Goal: Task Accomplishment & Management: Manage account settings

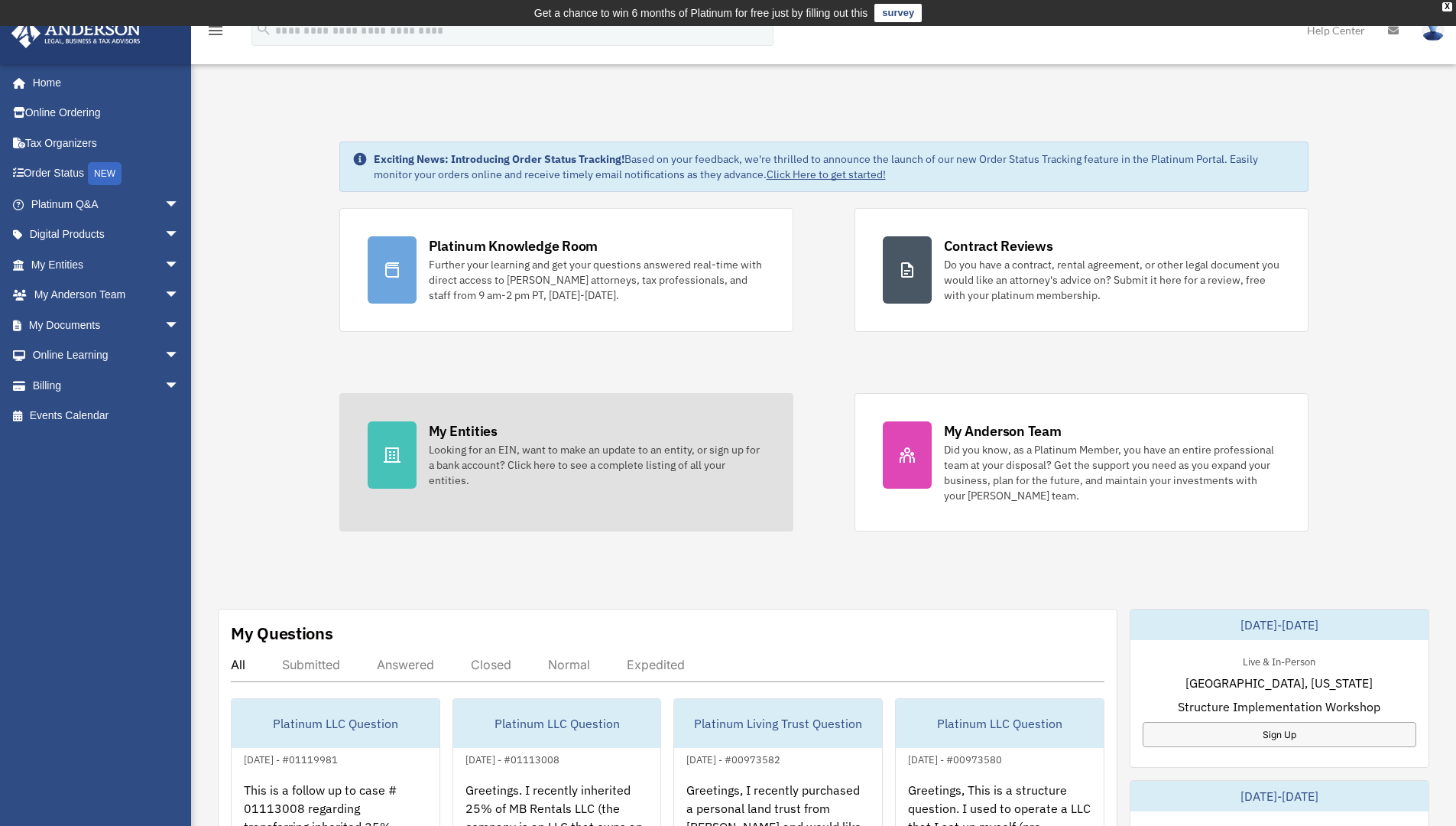
click at [517, 461] on div "Looking for an EIN, want to make an update to an entity, or sign up for a bank …" at bounding box center [597, 465] width 337 height 46
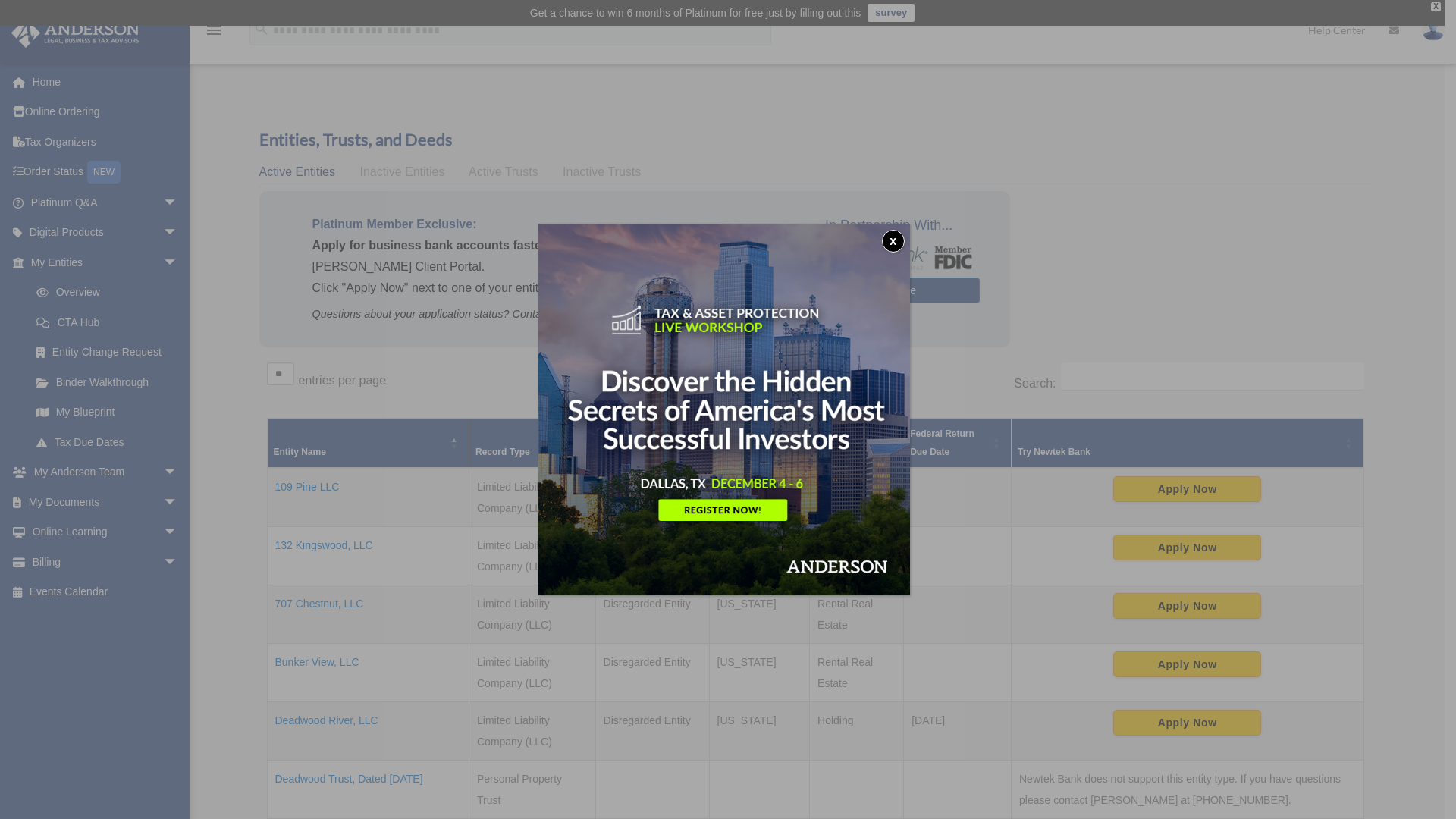
click at [899, 238] on button "x" at bounding box center [893, 240] width 22 height 22
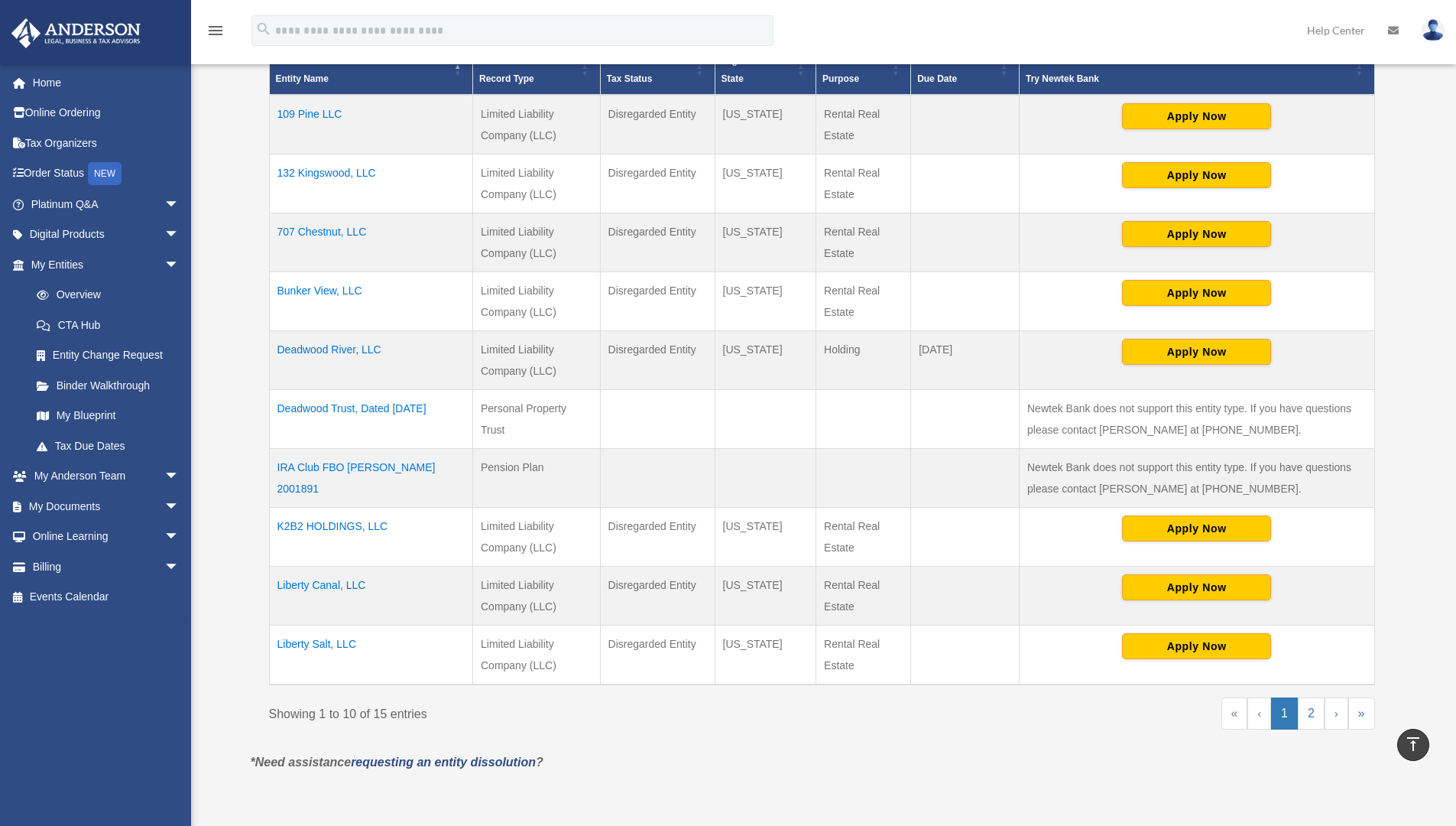
scroll to position [388, 0]
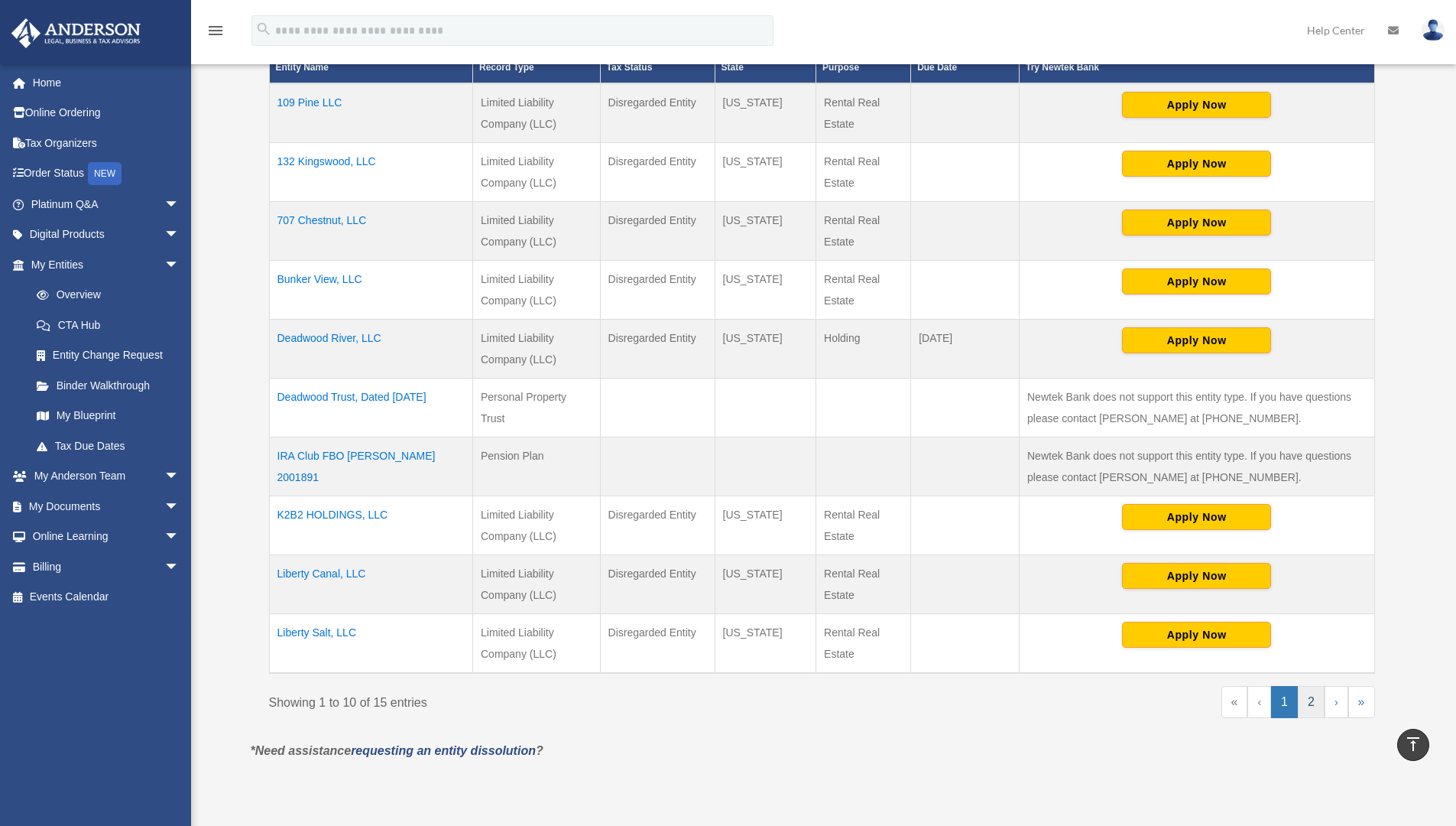
click at [1306, 706] on link "2" at bounding box center [1311, 702] width 26 height 32
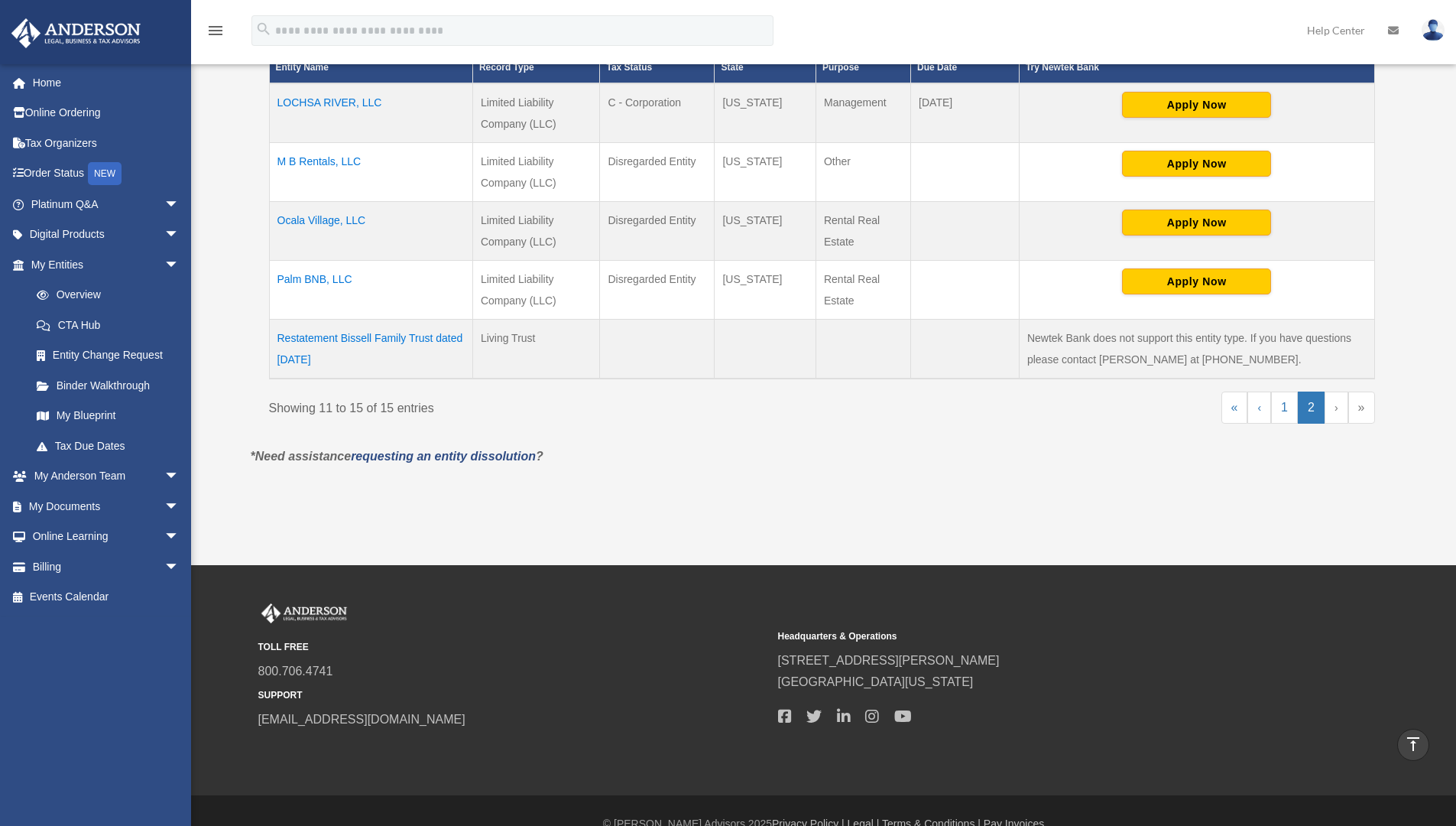
click at [327, 158] on td "M B Rentals, LLC" at bounding box center [371, 172] width 203 height 59
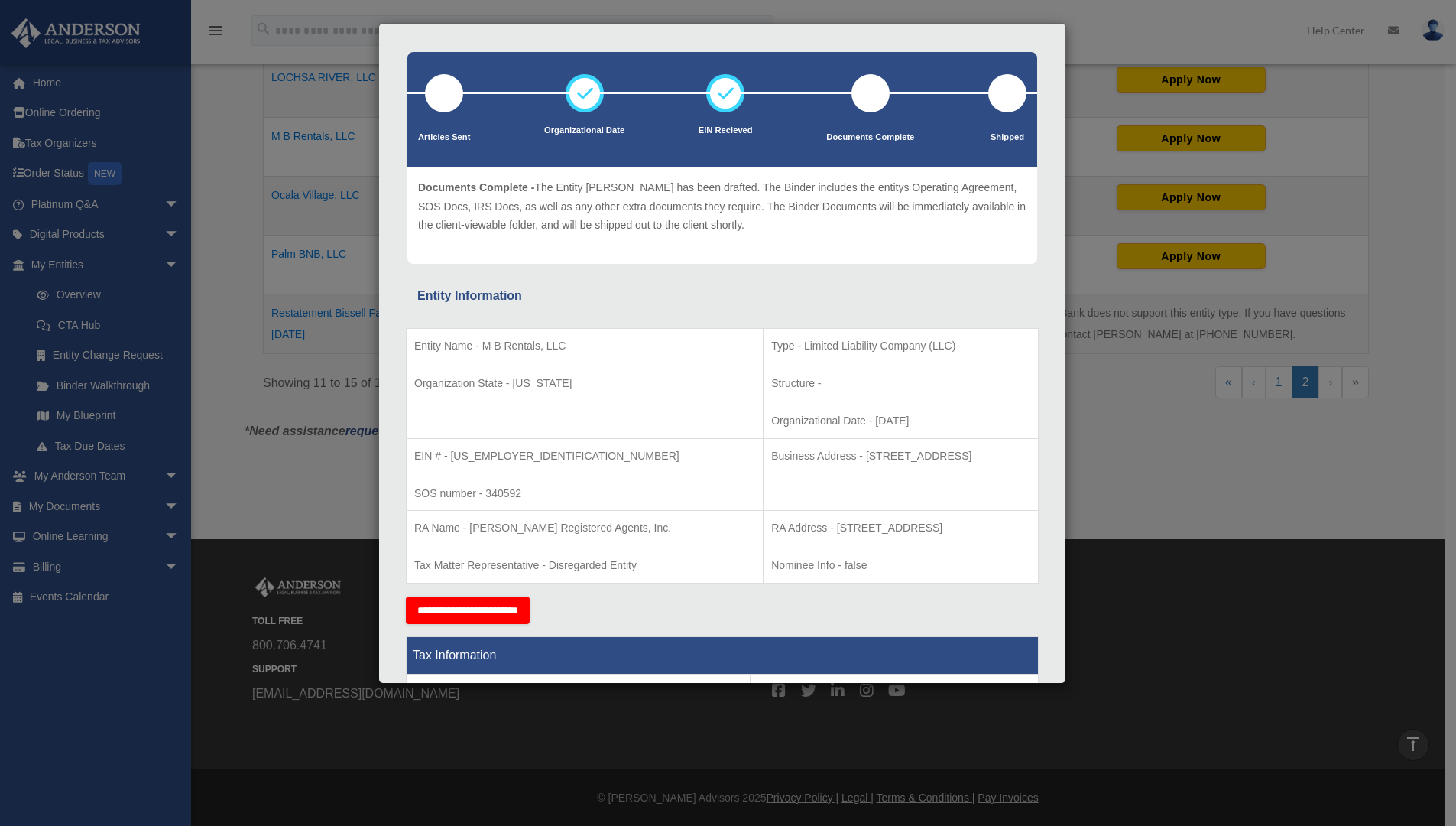
scroll to position [0, 0]
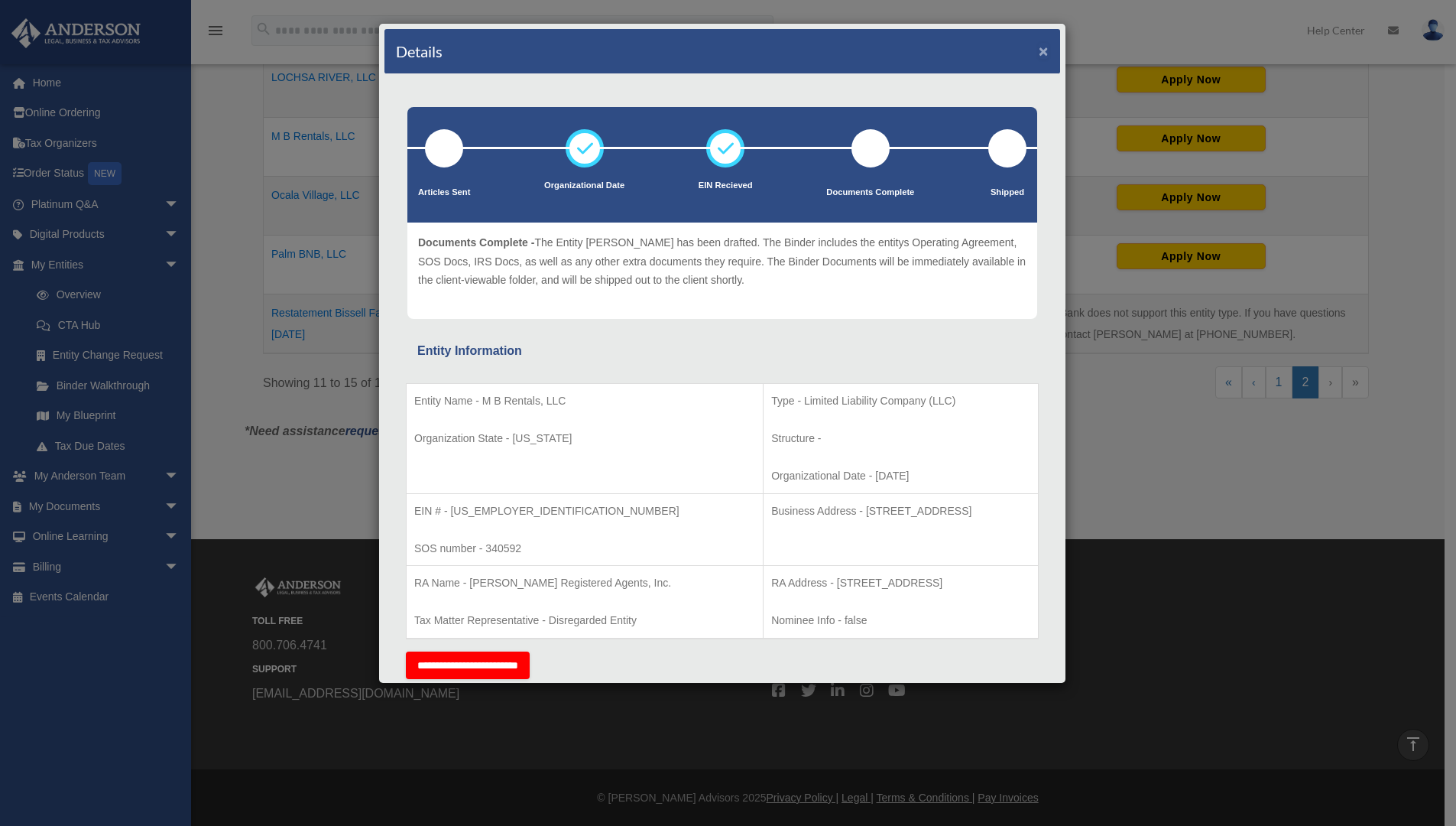
click at [1039, 48] on button "×" at bounding box center [1043, 51] width 10 height 16
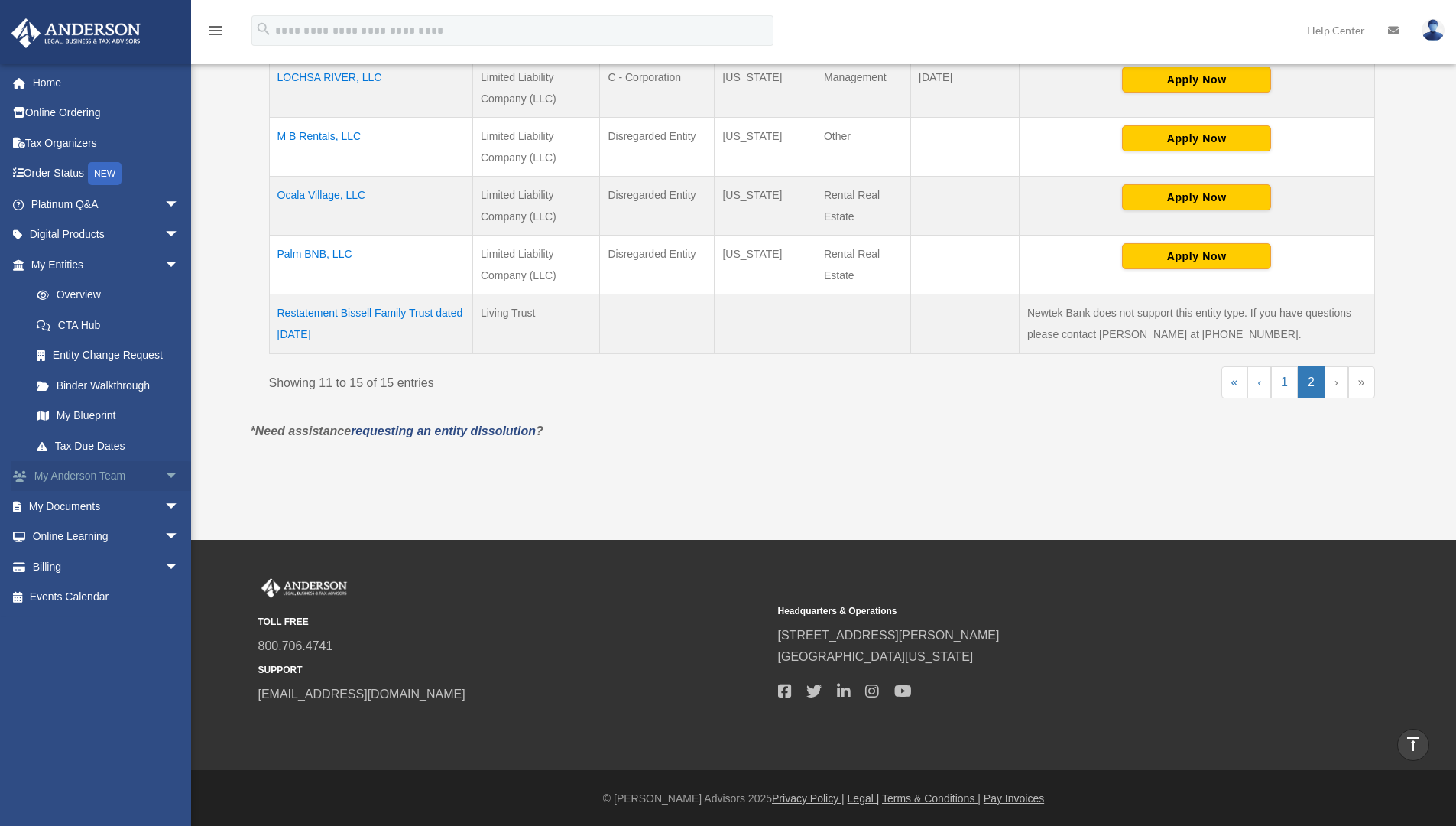
click at [164, 472] on span "arrow_drop_down" at bounding box center [180, 477] width 31 height 32
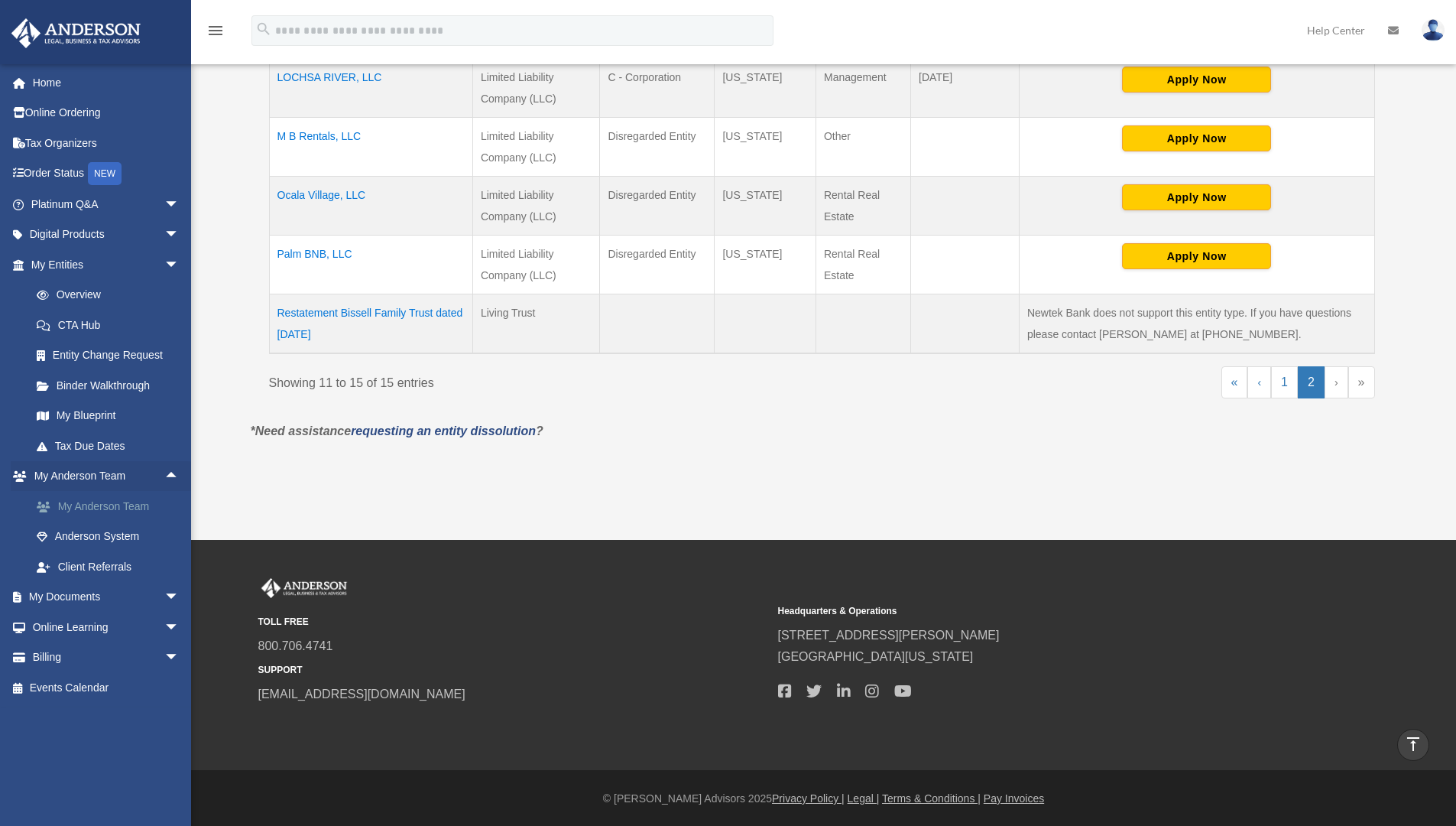
click at [129, 500] on link "My Anderson Team" at bounding box center [112, 506] width 181 height 31
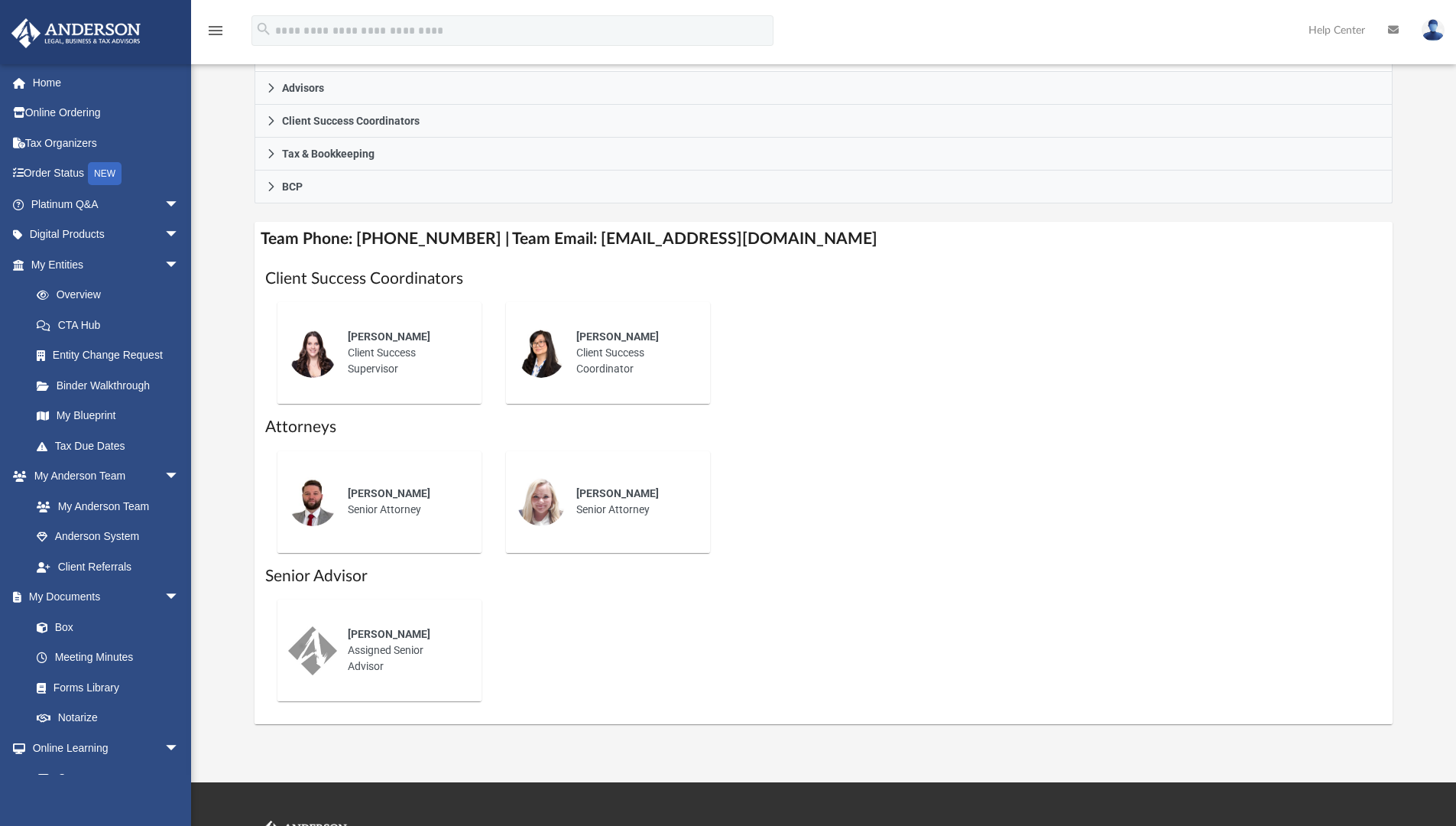
scroll to position [454, 0]
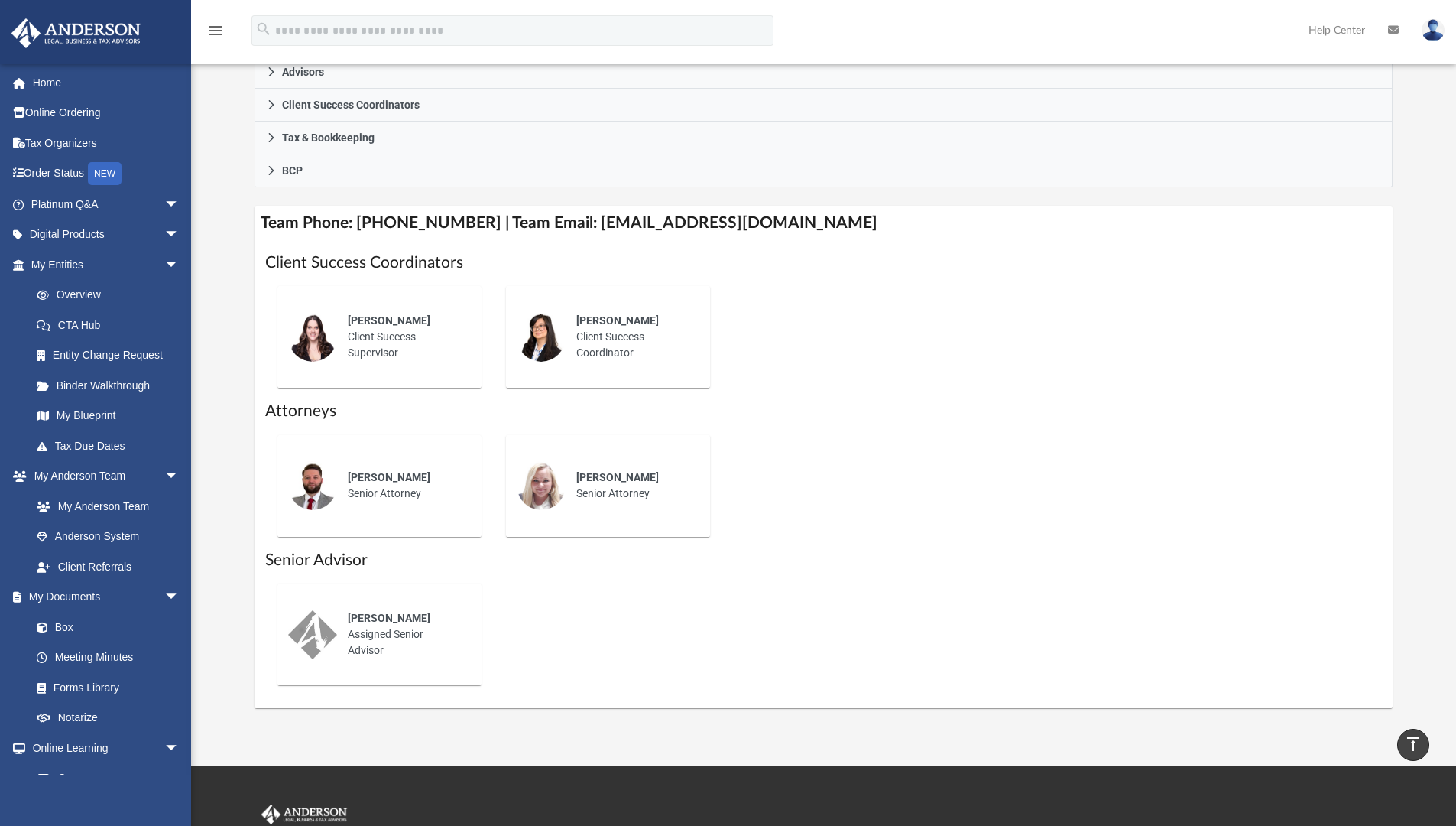
drag, startPoint x: 666, startPoint y: 335, endPoint x: 658, endPoint y: 335, distance: 8.0
click at [665, 335] on div "Nadine Rubio Client Success Coordinator" at bounding box center [631, 337] width 133 height 70
click at [658, 335] on div "Nadine Rubio Client Success Coordinator" at bounding box center [631, 337] width 133 height 70
click at [608, 322] on span "Nadine Rubio" at bounding box center [617, 320] width 83 height 12
click at [607, 322] on span "Nadine Rubio" at bounding box center [617, 320] width 83 height 12
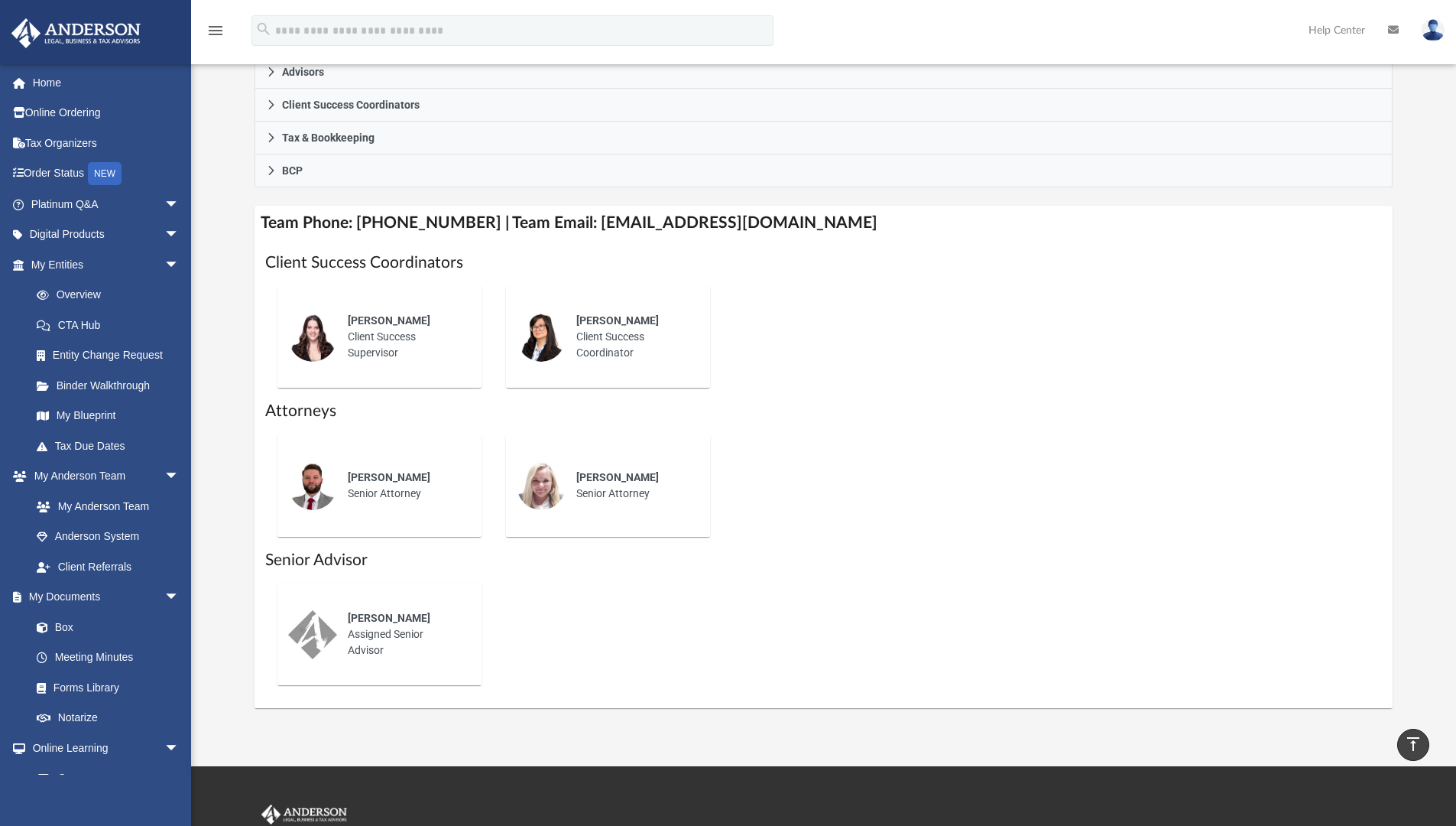
drag, startPoint x: 607, startPoint y: 322, endPoint x: 692, endPoint y: 328, distance: 85.2
click at [716, 330] on div "Nadine Rubio Client Success Coordinator" at bounding box center [608, 337] width 229 height 126
click at [656, 222] on h4 "Team Phone: (725) 201-7371 | Team Email: myteam@andersonadvisors.com" at bounding box center [824, 223] width 1138 height 34
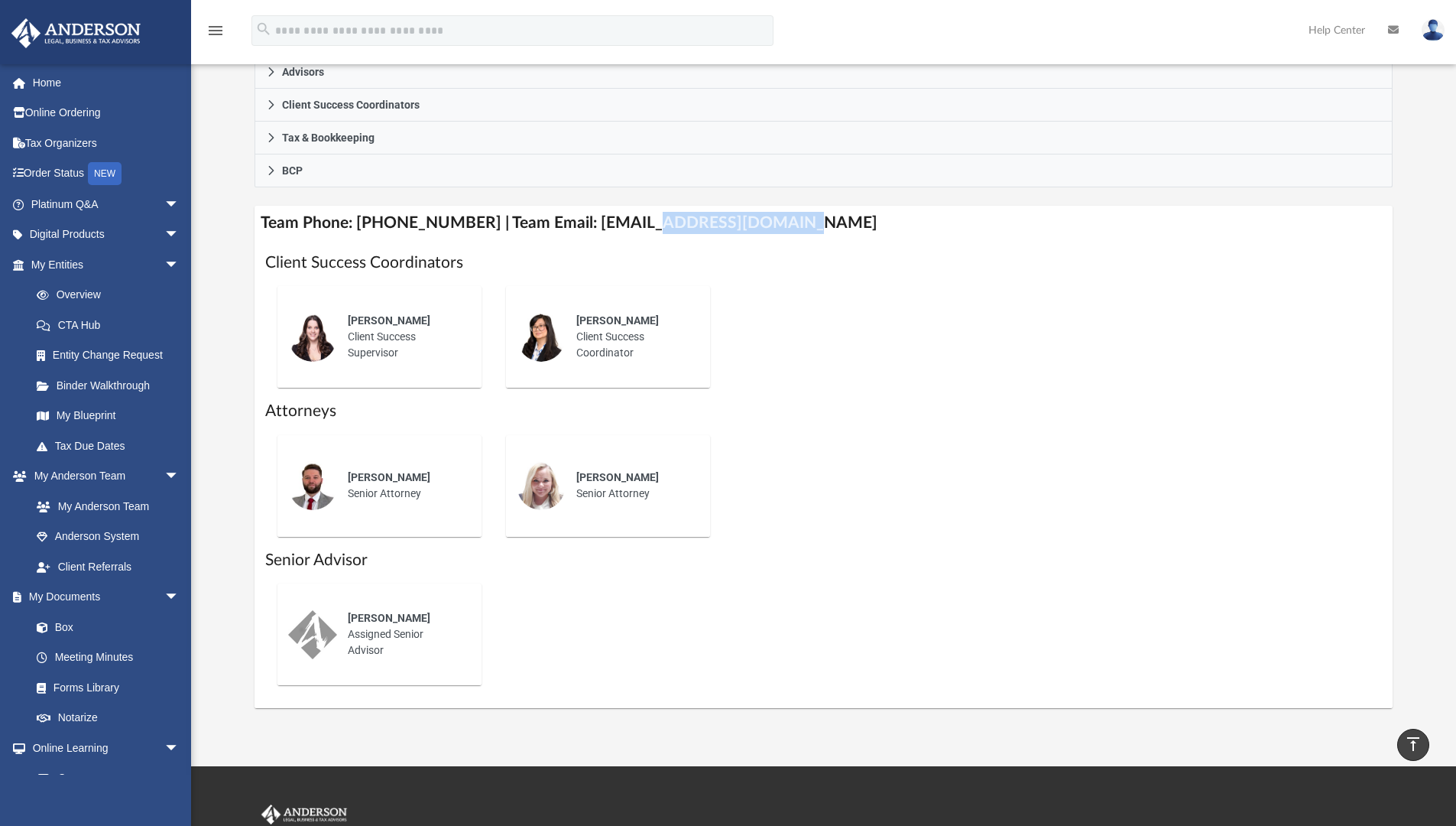
click at [656, 222] on h4 "Team Phone: (725) 201-7371 | Team Email: myteam@andersonadvisors.com" at bounding box center [824, 223] width 1138 height 34
drag, startPoint x: 656, startPoint y: 222, endPoint x: 794, endPoint y: 267, distance: 145.2
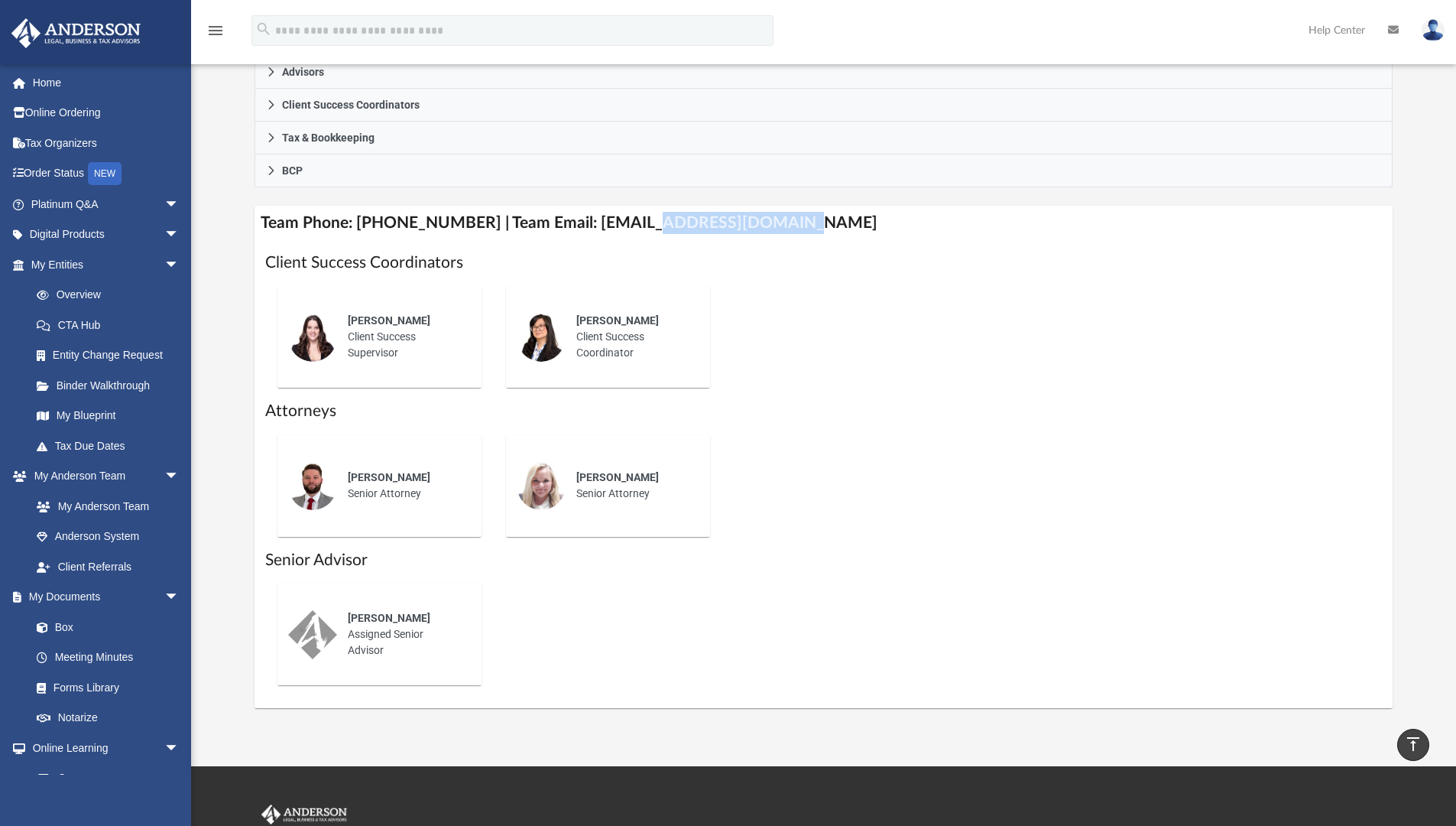
click at [794, 267] on h1 "Client Success Coordinators" at bounding box center [824, 262] width 1118 height 22
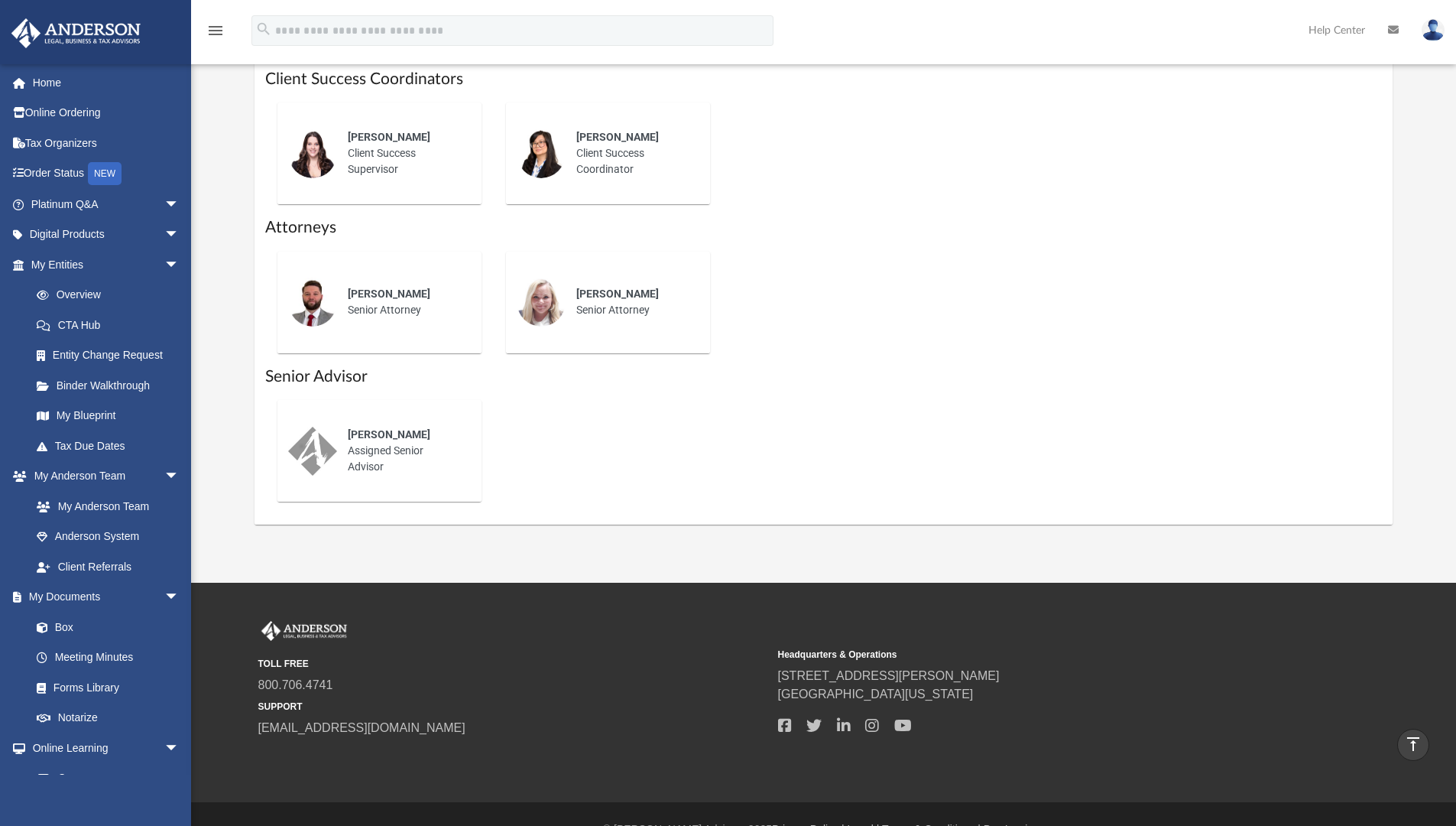
scroll to position [668, 0]
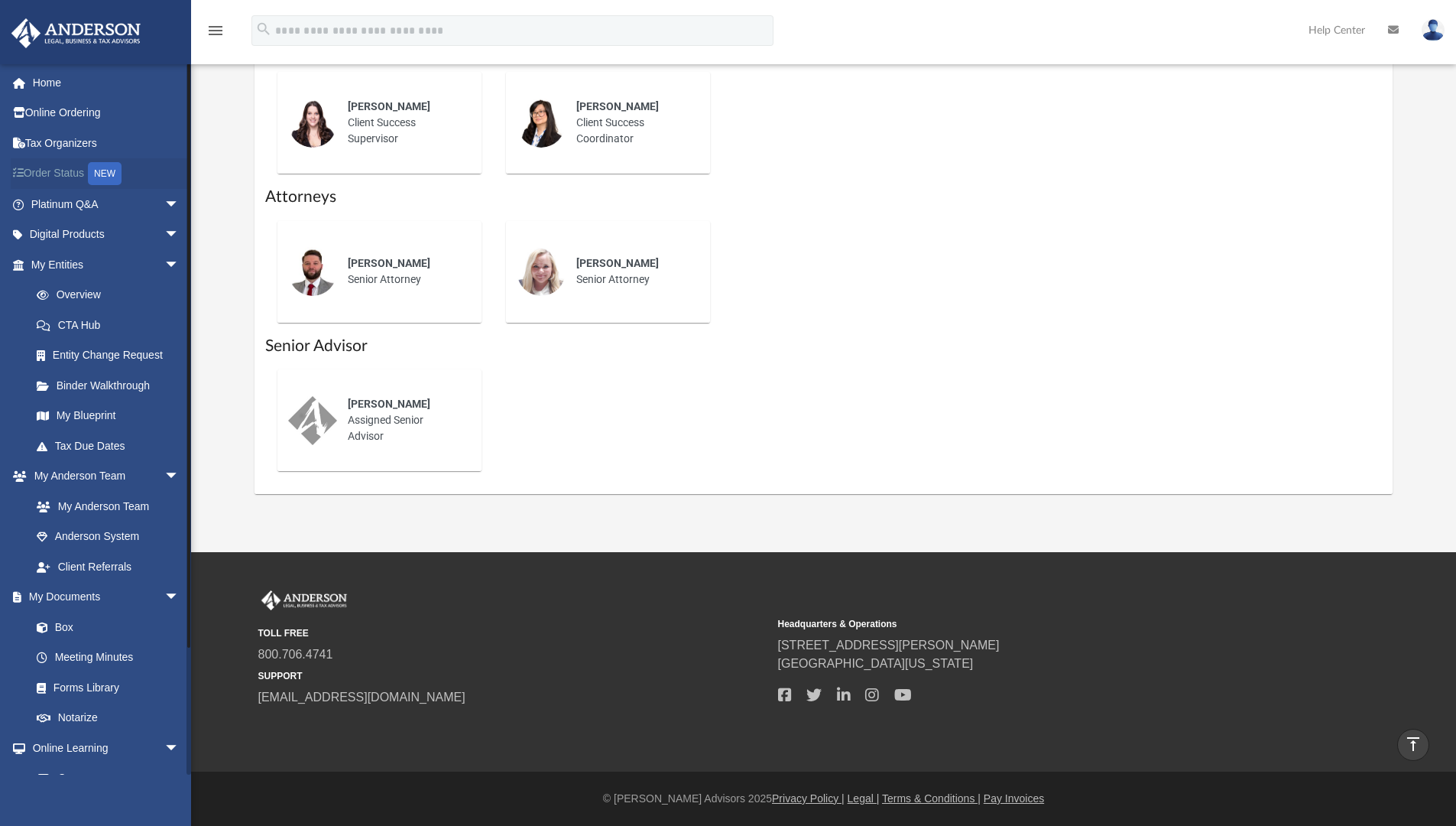
click at [64, 174] on link "Order Status NEW" at bounding box center [106, 173] width 191 height 32
click at [64, 172] on link "Order Status NEW" at bounding box center [106, 173] width 191 height 32
click at [104, 172] on div "NEW" at bounding box center [104, 173] width 34 height 23
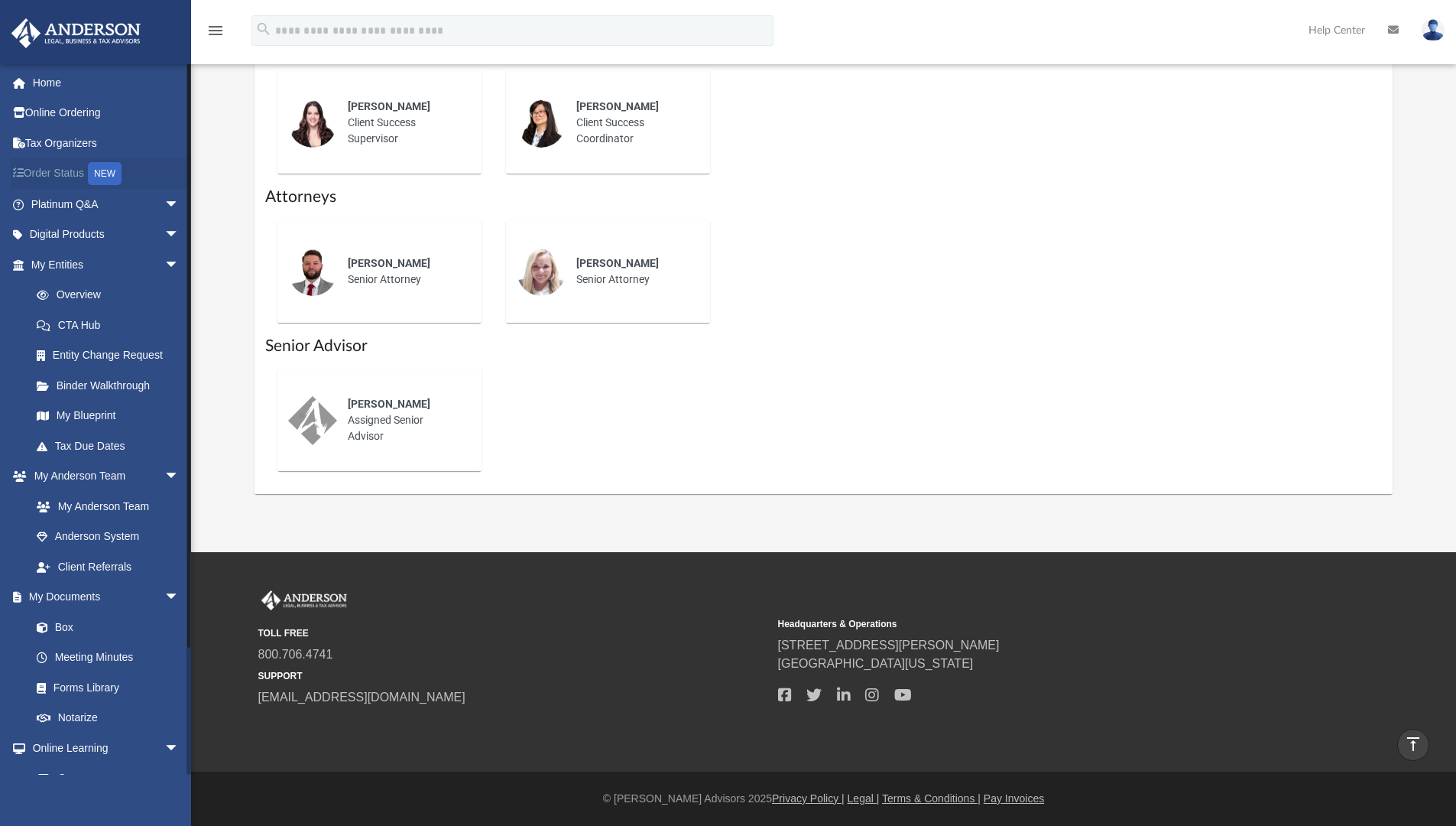
click at [109, 172] on div "NEW" at bounding box center [104, 173] width 34 height 23
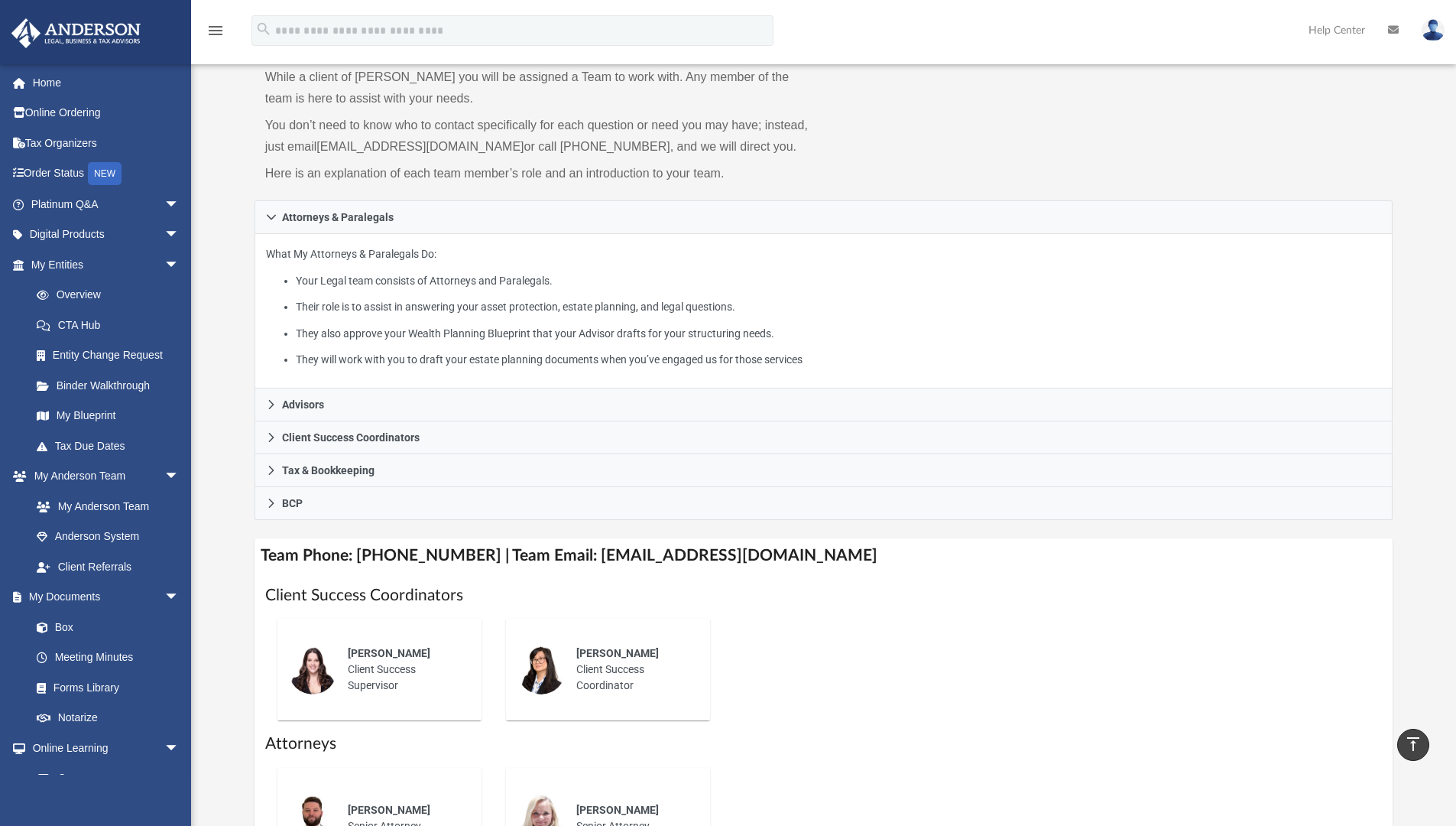
scroll to position [0, 0]
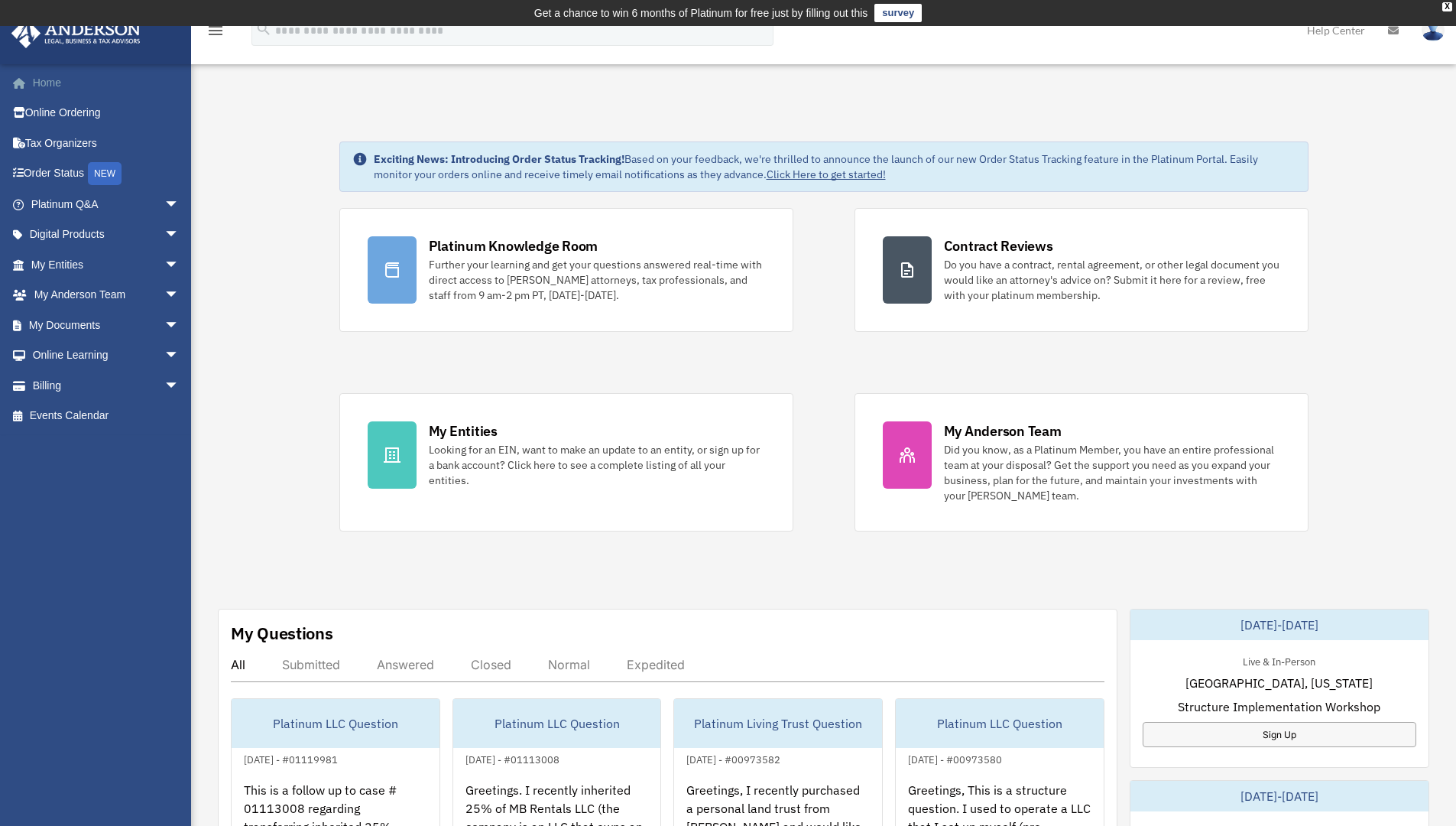
click at [54, 79] on link "Home" at bounding box center [106, 83] width 191 height 31
click at [164, 383] on span "arrow_drop_down" at bounding box center [180, 386] width 31 height 32
click at [103, 417] on link "$ Open Invoices" at bounding box center [112, 416] width 181 height 32
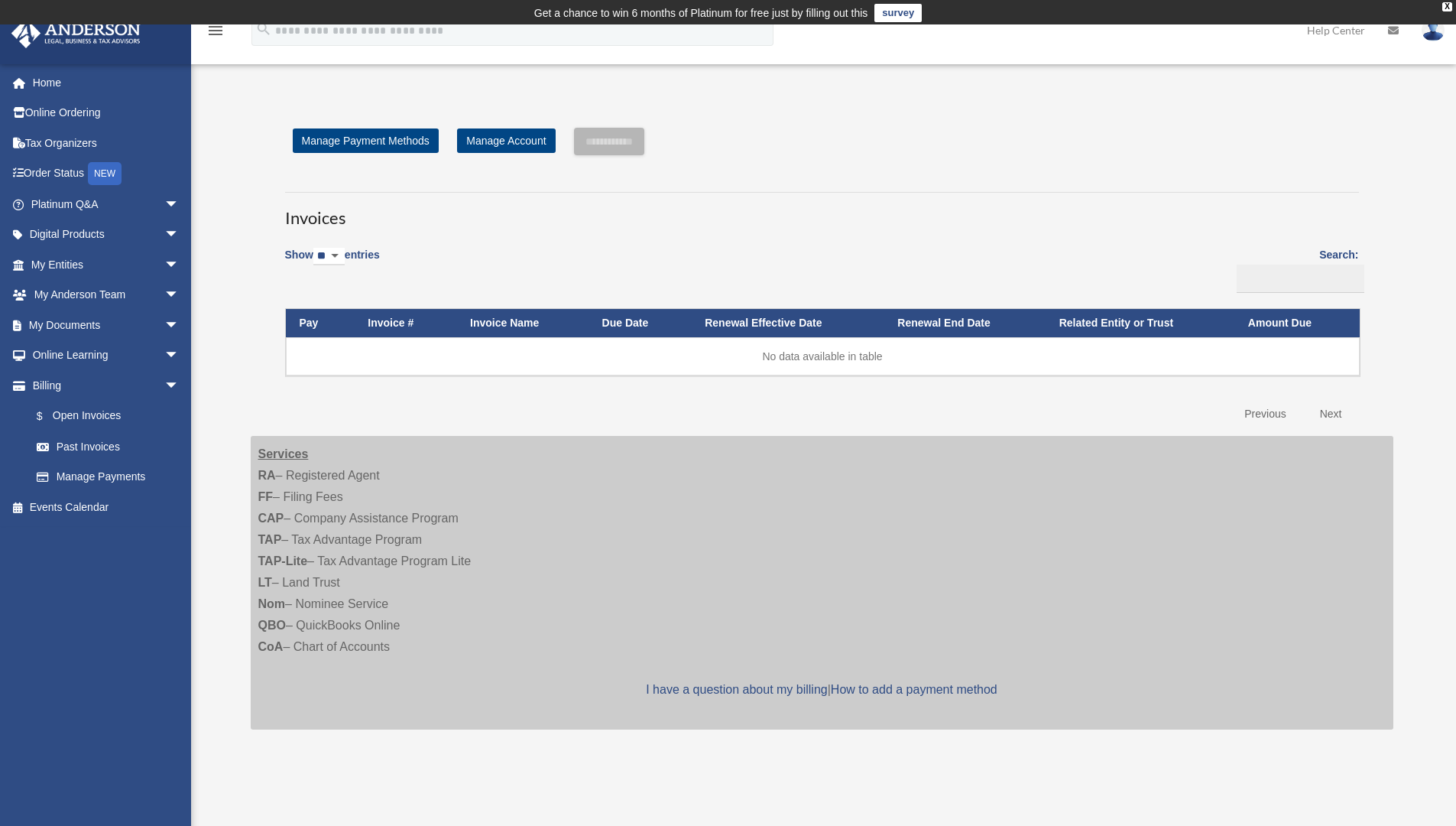
scroll to position [5, 0]
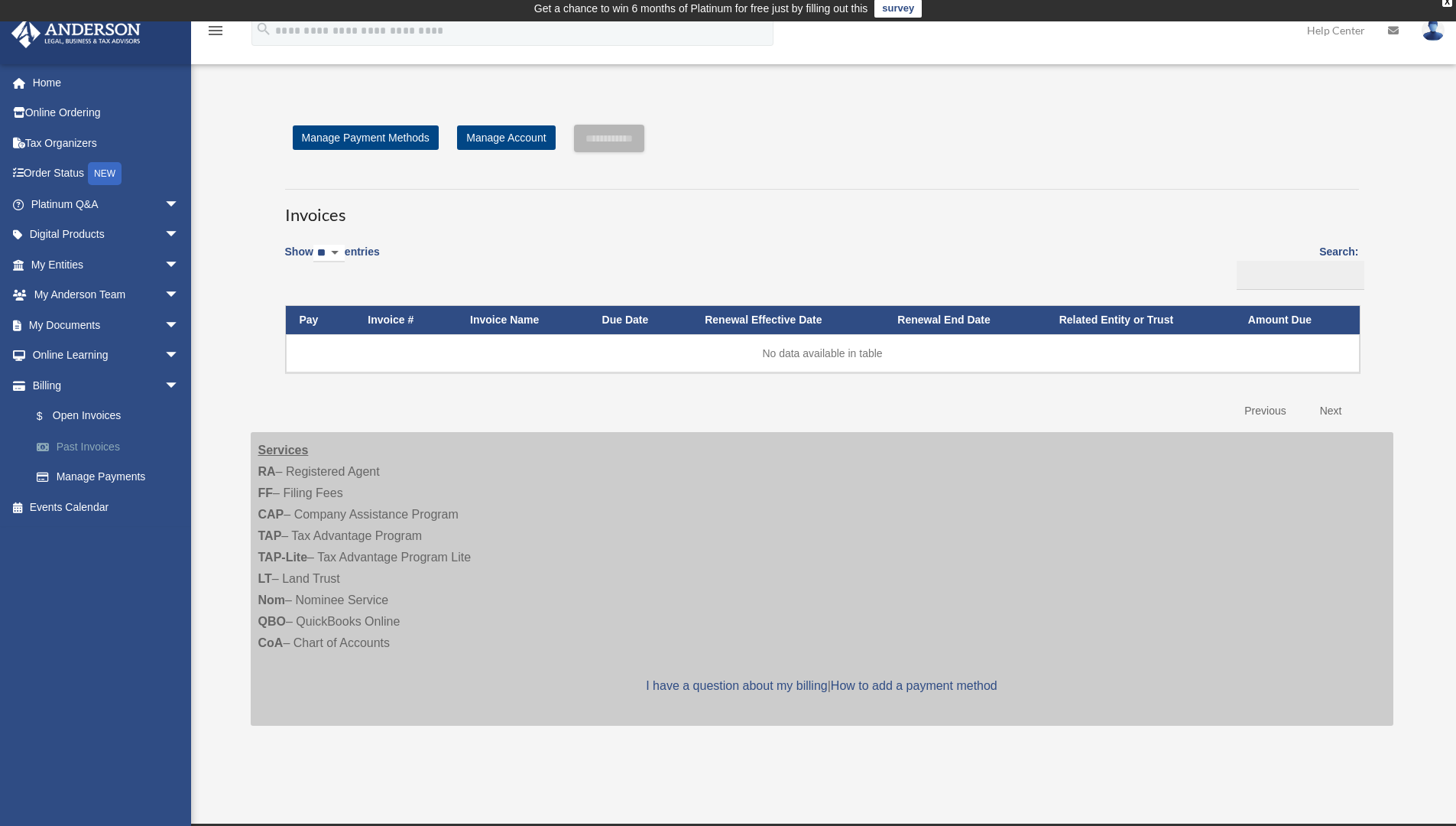
click at [123, 442] on link "Past Invoices" at bounding box center [112, 447] width 181 height 31
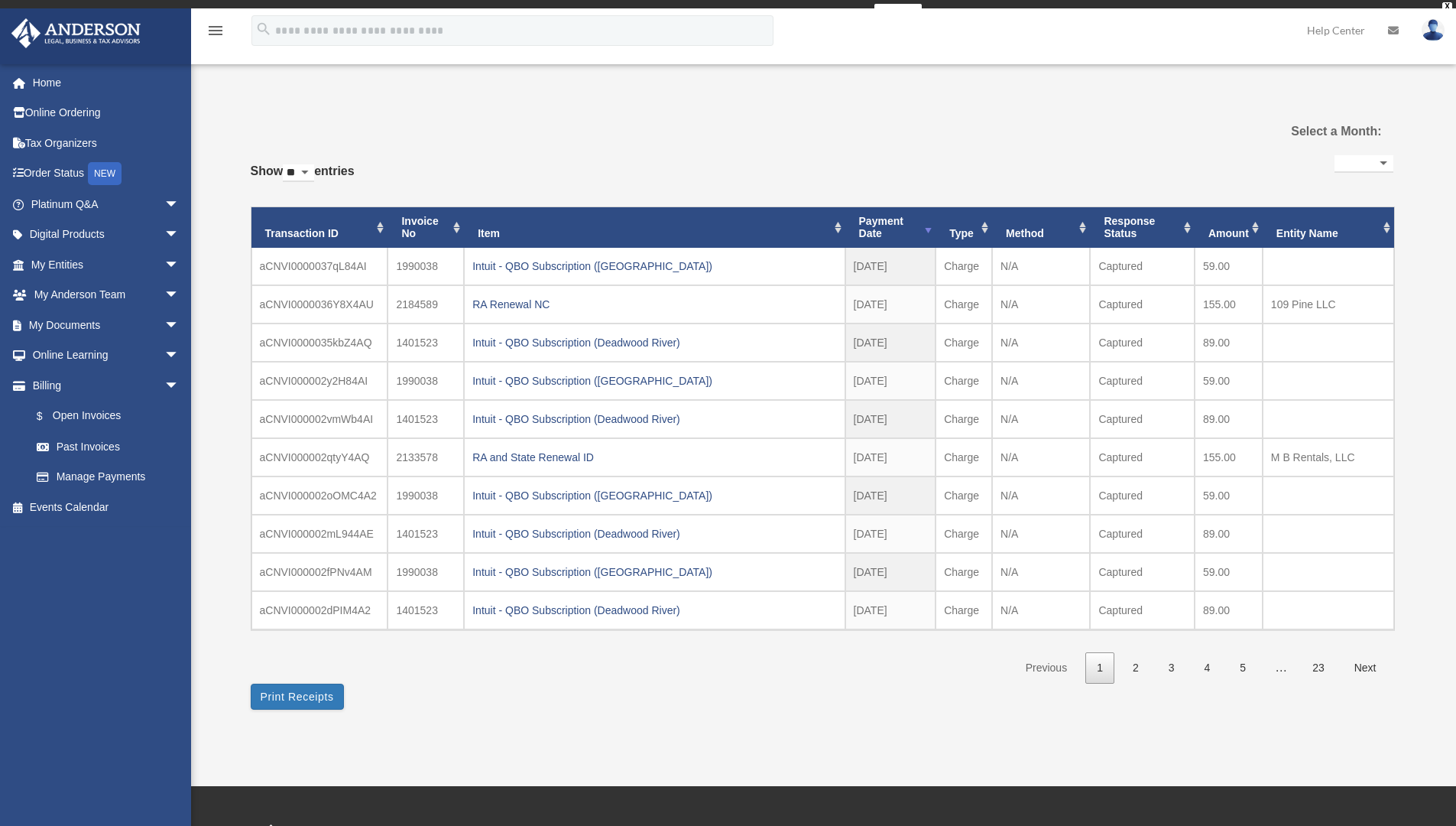
select select
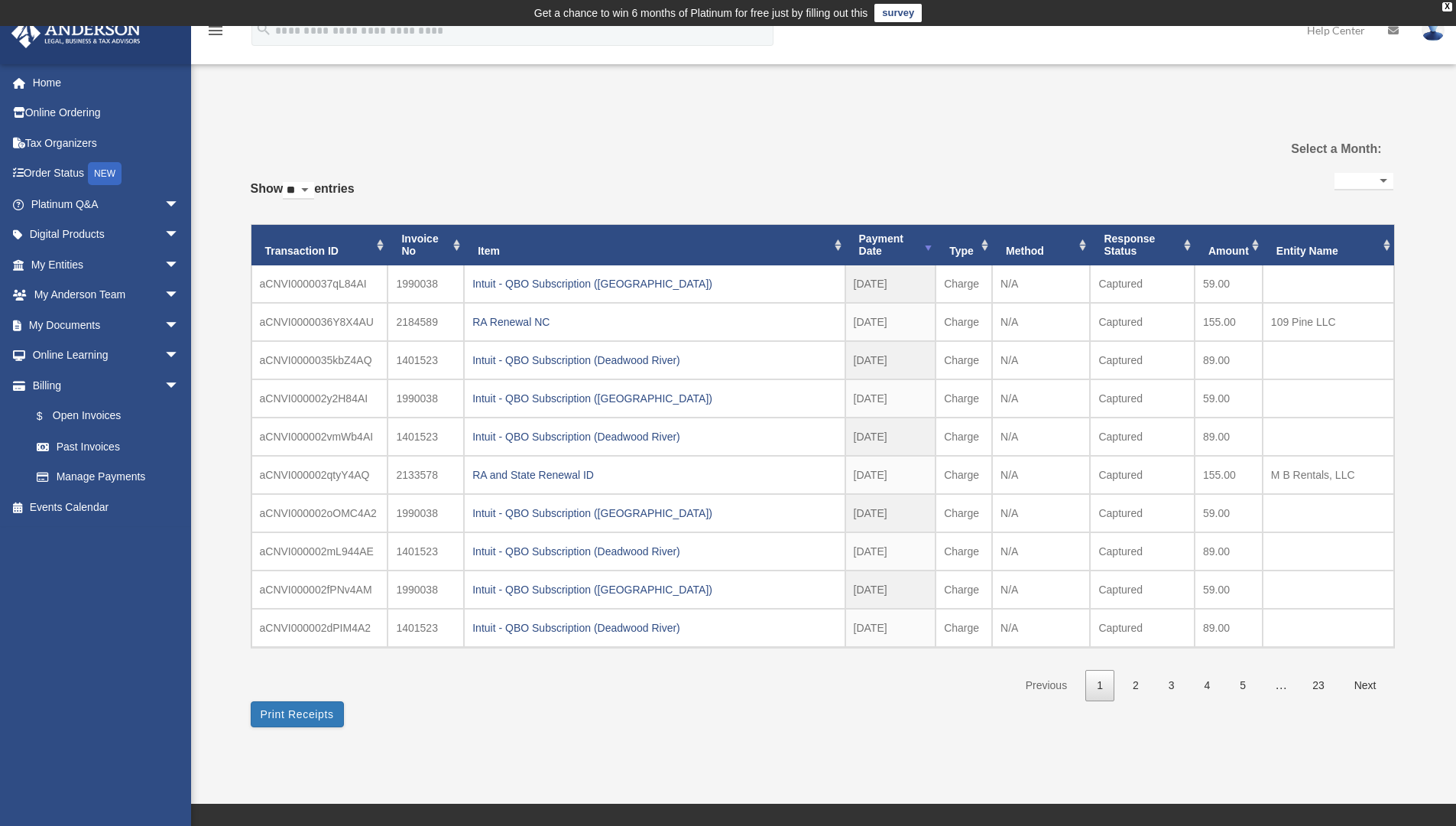
click at [1435, 41] on img at bounding box center [1432, 30] width 23 height 22
click at [1158, 128] on link "Logout" at bounding box center [1204, 133] width 153 height 32
